Goal: Check status: Check status

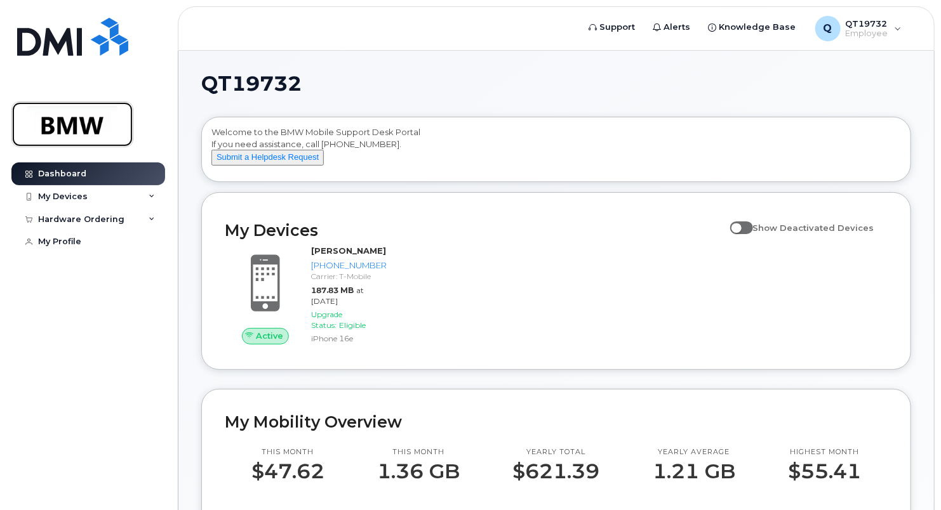
click at [96, 116] on img at bounding box center [72, 124] width 98 height 37
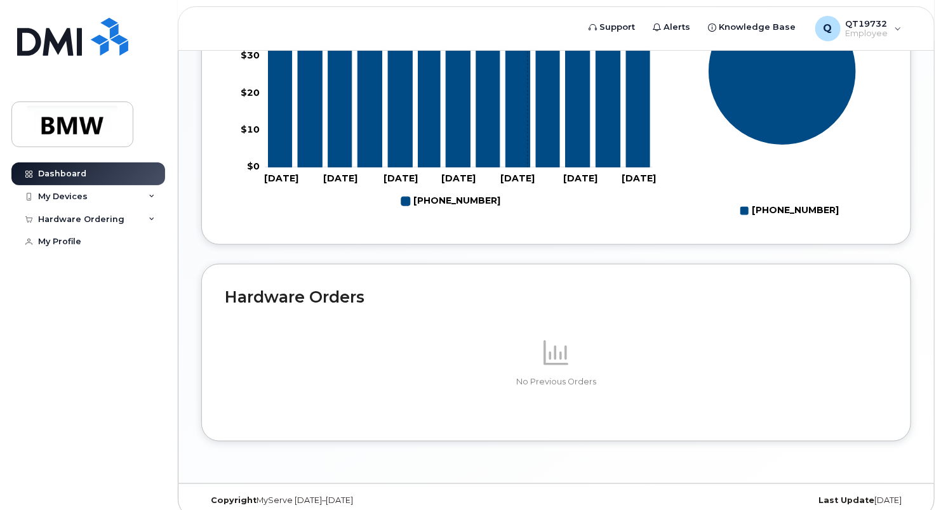
scroll to position [635, 0]
